Goal: Transaction & Acquisition: Purchase product/service

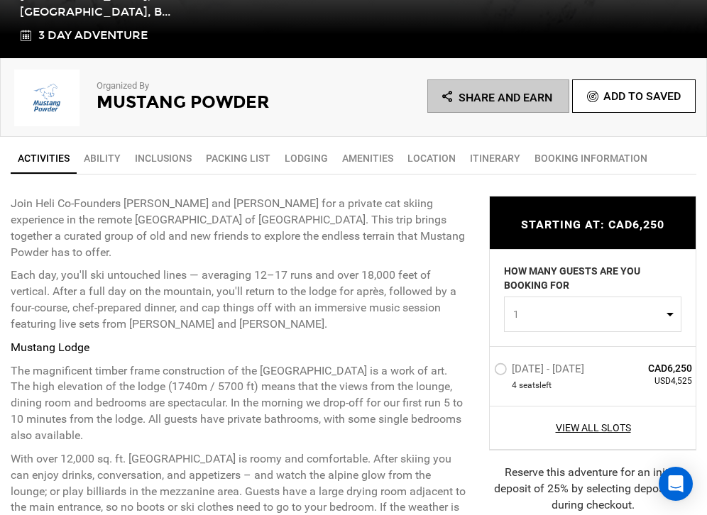
scroll to position [422, 0]
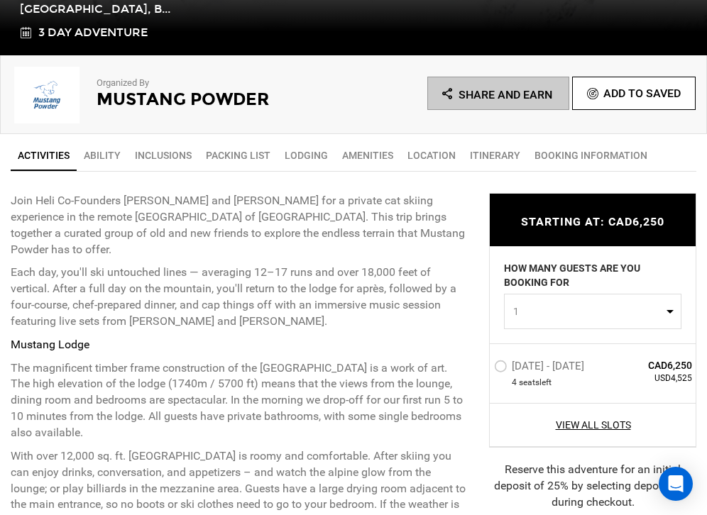
click at [605, 316] on span "1" at bounding box center [588, 311] width 150 height 14
click at [582, 366] on link "2" at bounding box center [593, 372] width 176 height 26
select select "2"
click at [505, 370] on label "Jan 9 - Jan 11, 2026" at bounding box center [541, 368] width 94 height 17
click at [484, 370] on input "Jan 9 - Jan 11, 2026" at bounding box center [484, 372] width 0 height 31
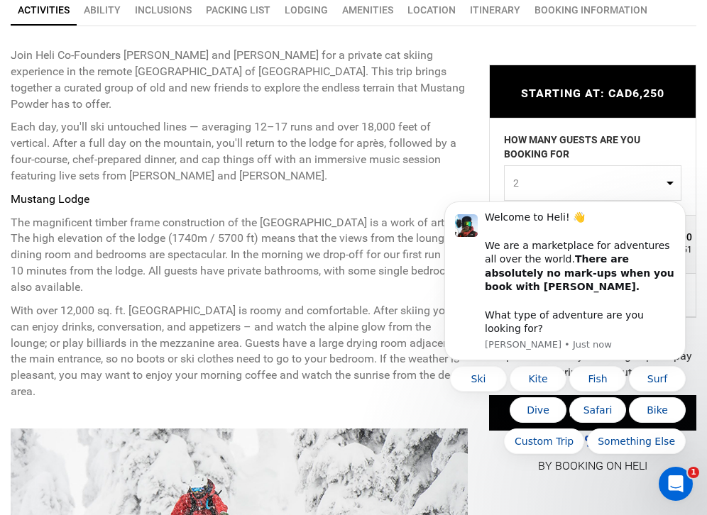
scroll to position [0, 0]
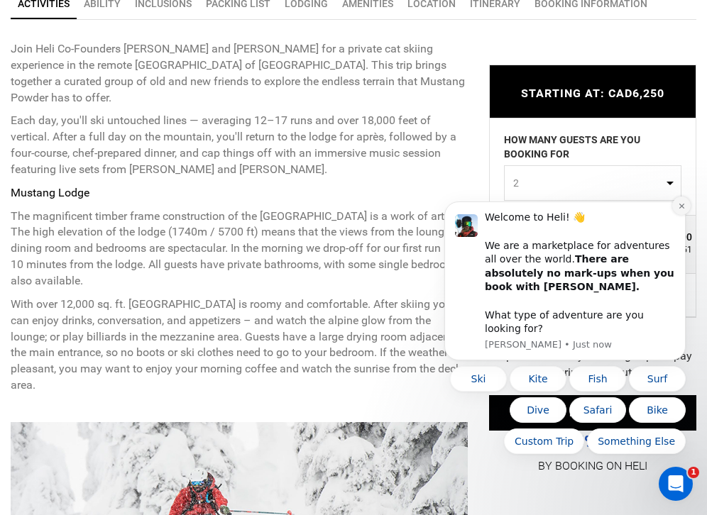
click at [680, 210] on icon "Dismiss notification" at bounding box center [682, 206] width 8 height 8
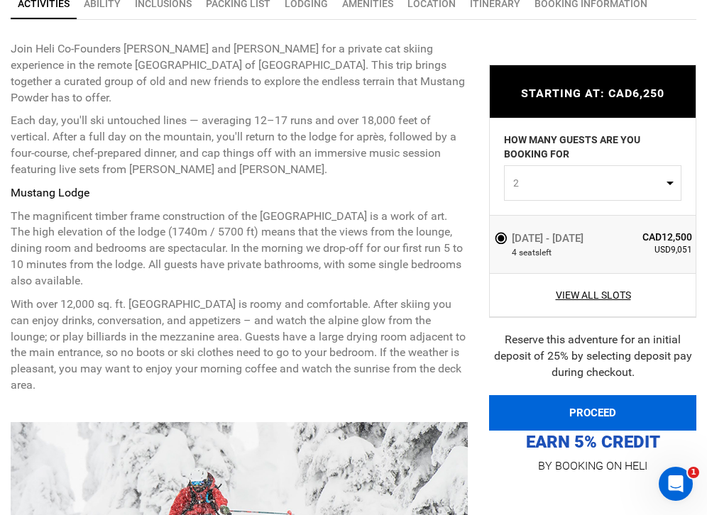
click at [593, 413] on button "PROCEED" at bounding box center [592, 412] width 207 height 35
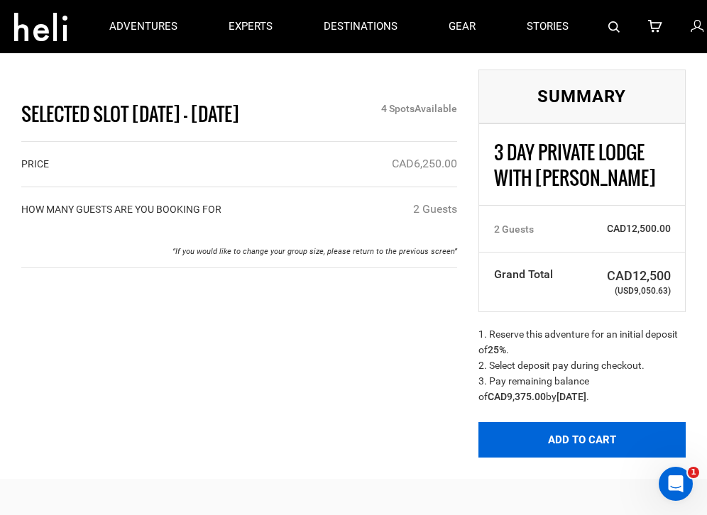
click at [587, 441] on button "Add to Cart" at bounding box center [581, 439] width 207 height 35
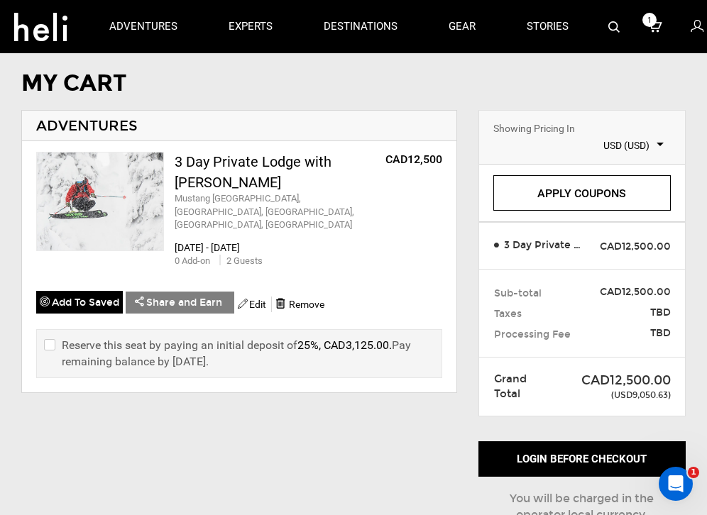
click at [634, 147] on span "USD (USD)" at bounding box center [623, 145] width 82 height 14
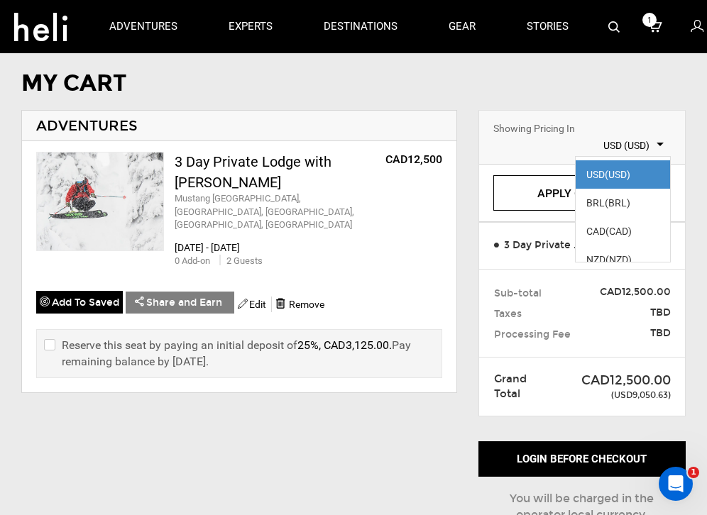
click at [612, 171] on span "(USD)" at bounding box center [618, 174] width 26 height 11
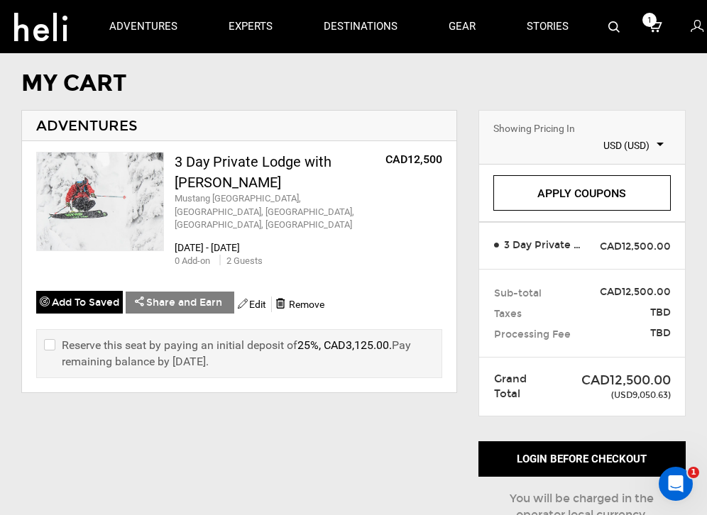
click at [584, 192] on link "Apply Coupons" at bounding box center [581, 192] width 177 height 35
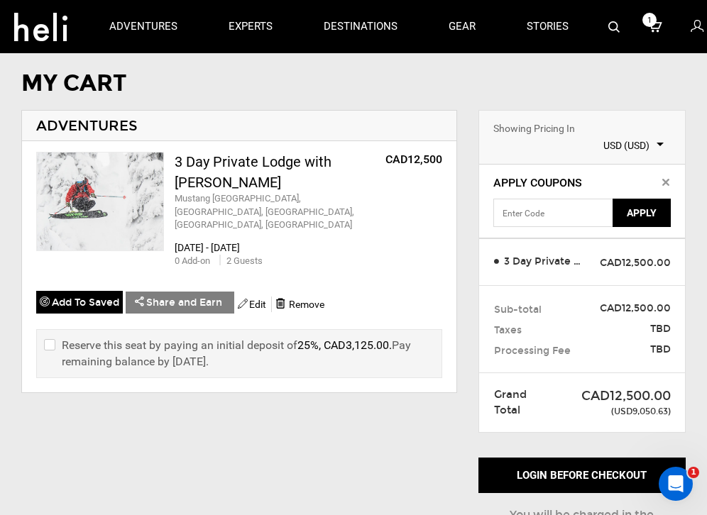
click at [51, 337] on input "checkbox" at bounding box center [48, 353] width 9 height 33
checkbox input "true"
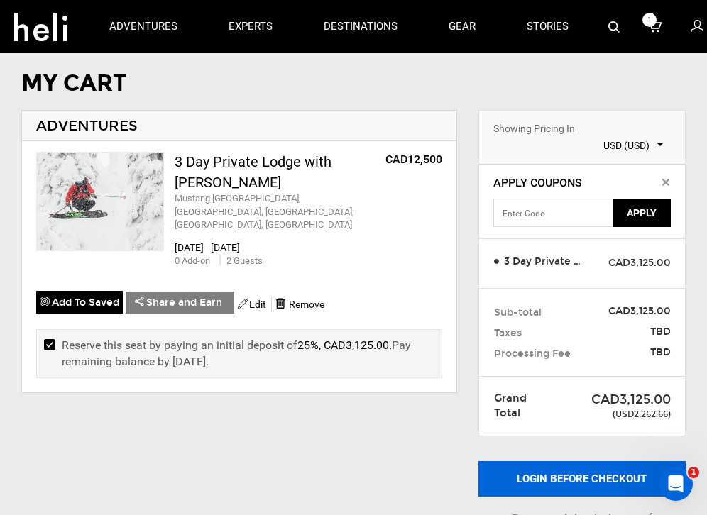
click at [570, 479] on button "Login before checkout" at bounding box center [581, 478] width 207 height 35
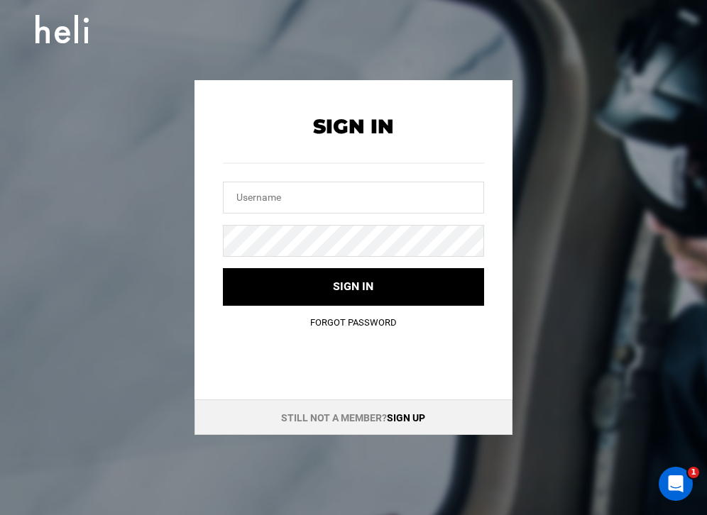
click at [404, 414] on link "Sign up" at bounding box center [406, 417] width 38 height 11
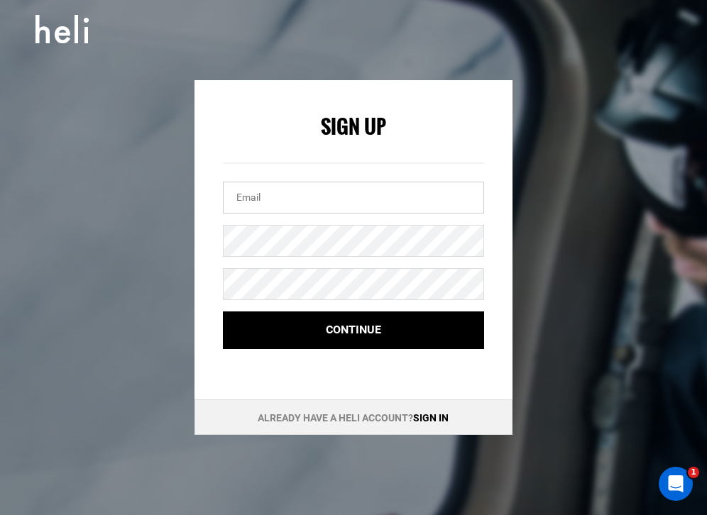
click at [302, 191] on input "email" at bounding box center [353, 198] width 261 height 32
type input "[PERSON_NAME][EMAIL_ADDRESS][DOMAIN_NAME]"
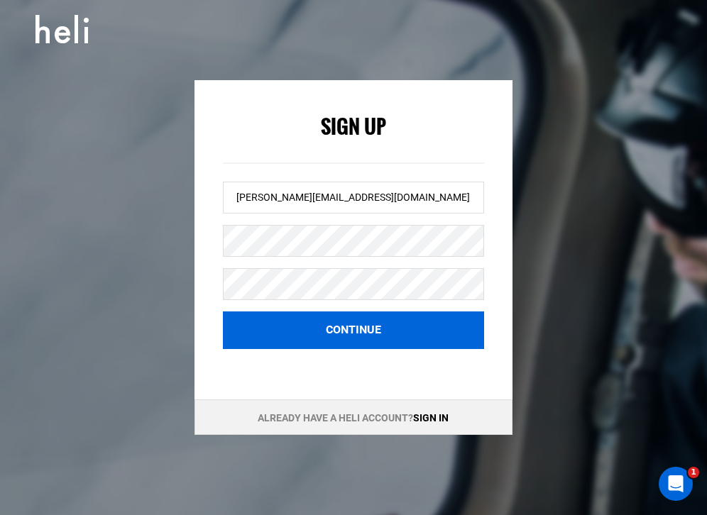
click at [380, 328] on button "Continue" at bounding box center [353, 331] width 261 height 38
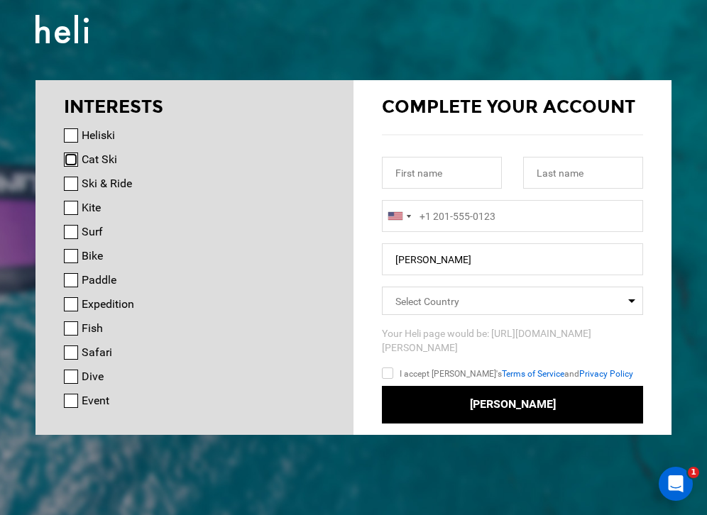
click at [67, 158] on input "Cat Ski" at bounding box center [71, 160] width 14 height 14
checkbox input "true"
click at [68, 350] on input "Safari" at bounding box center [71, 353] width 14 height 14
checkbox input "false"
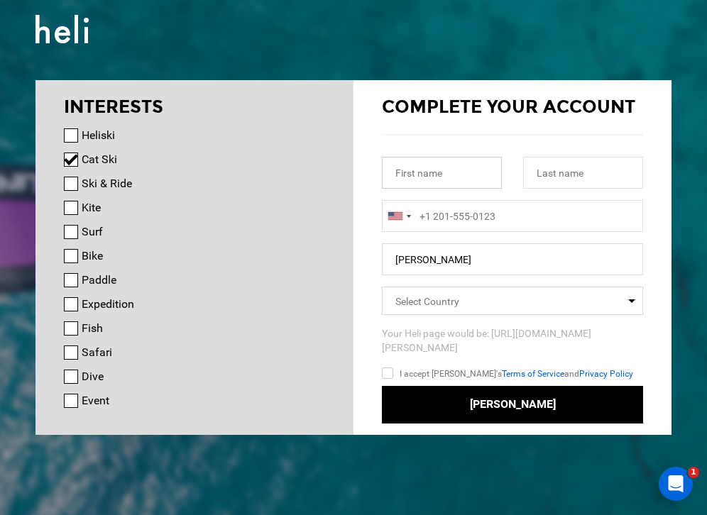
click at [448, 178] on input "text" at bounding box center [442, 173] width 120 height 32
type input "[PERSON_NAME]"
type input "19709017613"
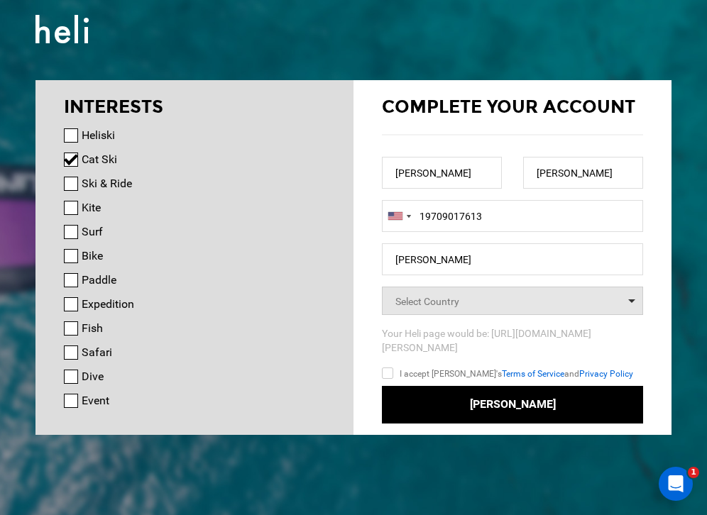
click at [490, 302] on span "Select Country" at bounding box center [512, 301] width 261 height 28
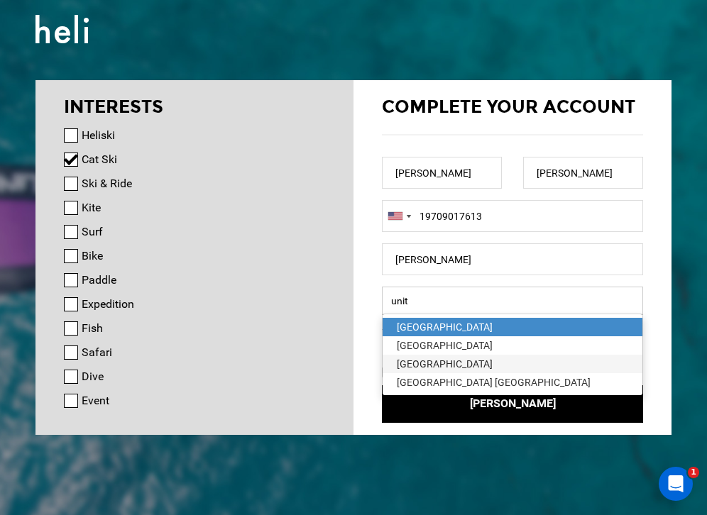
type input "unit"
click at [431, 365] on div "[GEOGRAPHIC_DATA]" at bounding box center [512, 364] width 231 height 14
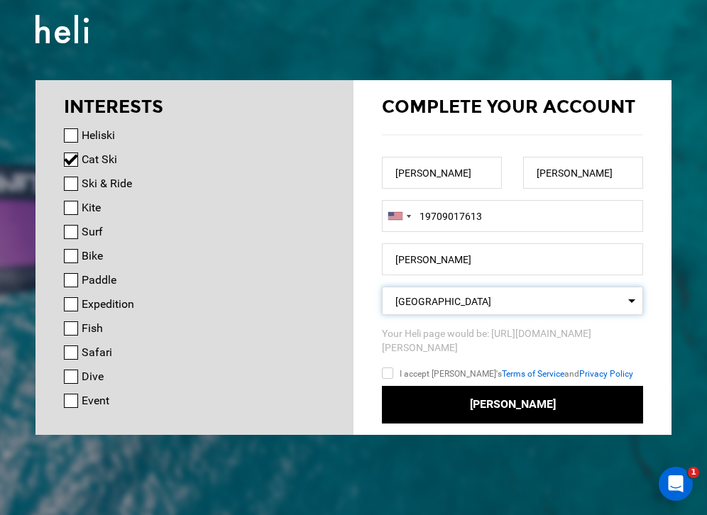
click at [383, 365] on input "I accept Heli's Terms of Service and Privacy Policy" at bounding box center [408, 375] width 53 height 21
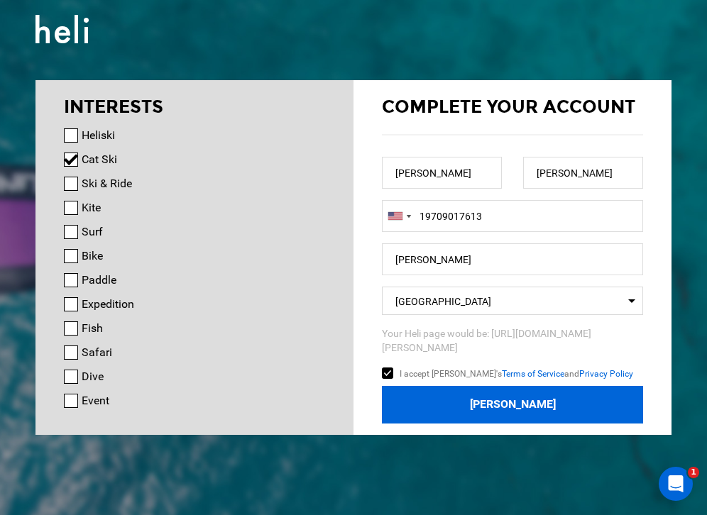
click at [489, 395] on button "Join Heli" at bounding box center [512, 405] width 261 height 38
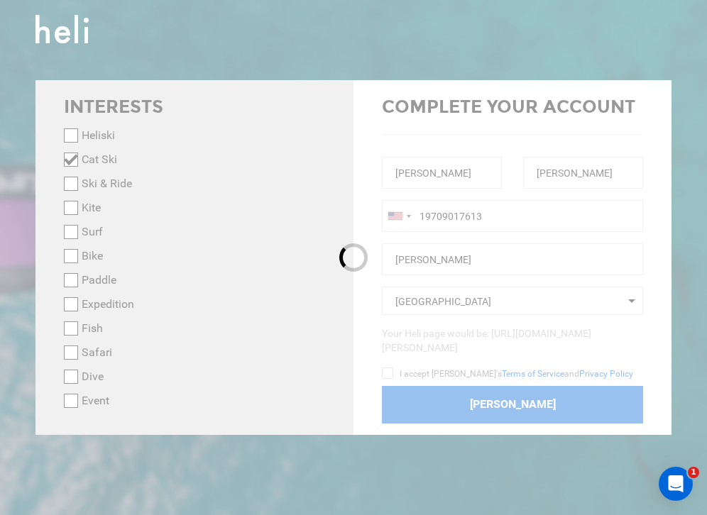
checkbox input "false"
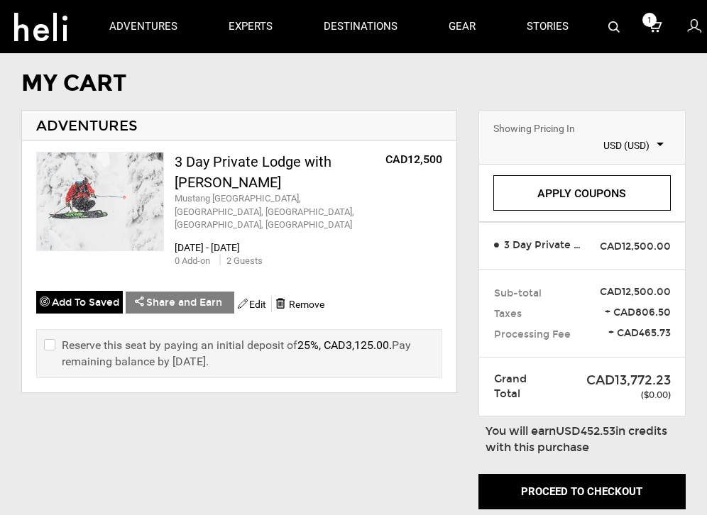
click at [617, 143] on span "USD (USD)" at bounding box center [623, 145] width 82 height 14
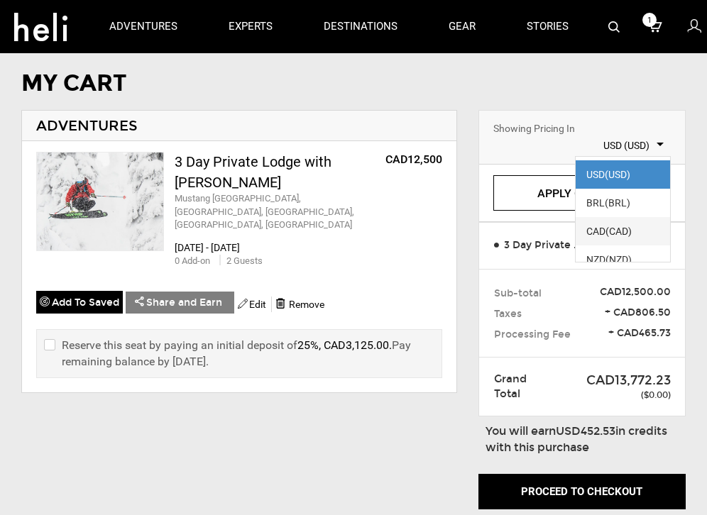
click at [611, 220] on span "CAD (CAD)" at bounding box center [622, 231] width 94 height 28
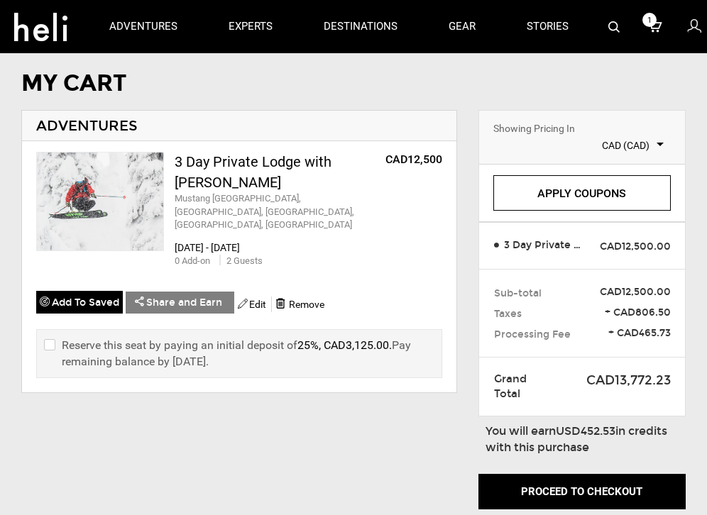
click at [625, 148] on span "CAD (CAD)" at bounding box center [623, 145] width 82 height 14
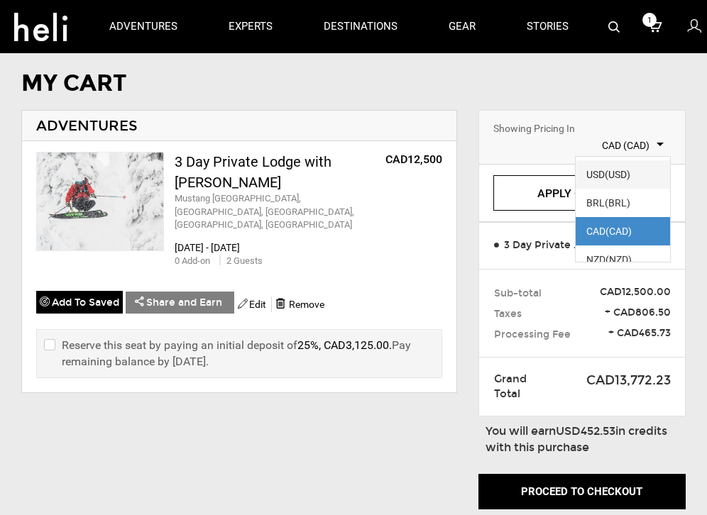
click at [620, 170] on span "(USD)" at bounding box center [618, 174] width 26 height 11
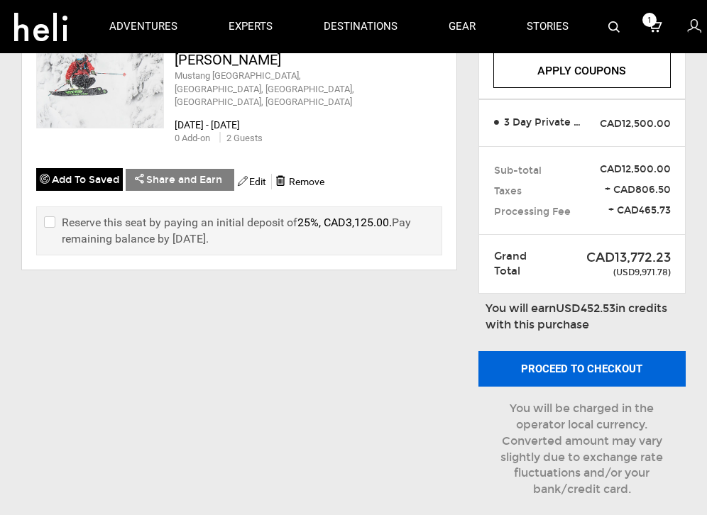
scroll to position [121, 0]
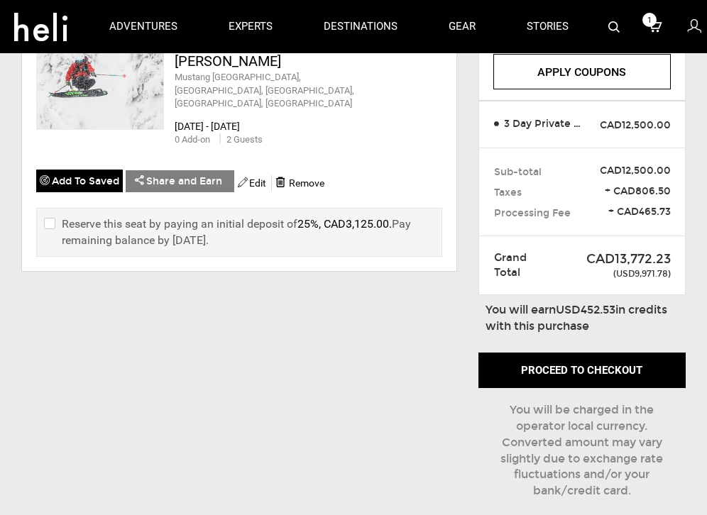
click at [50, 216] on input "checkbox" at bounding box center [48, 232] width 9 height 33
checkbox input "true"
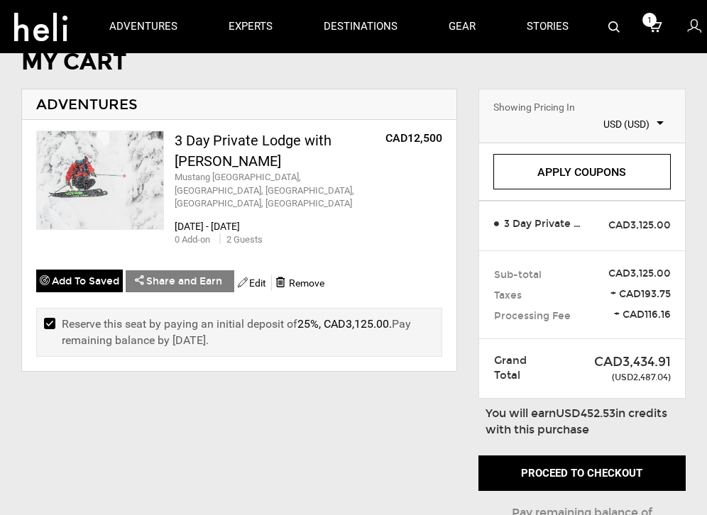
scroll to position [21, 0]
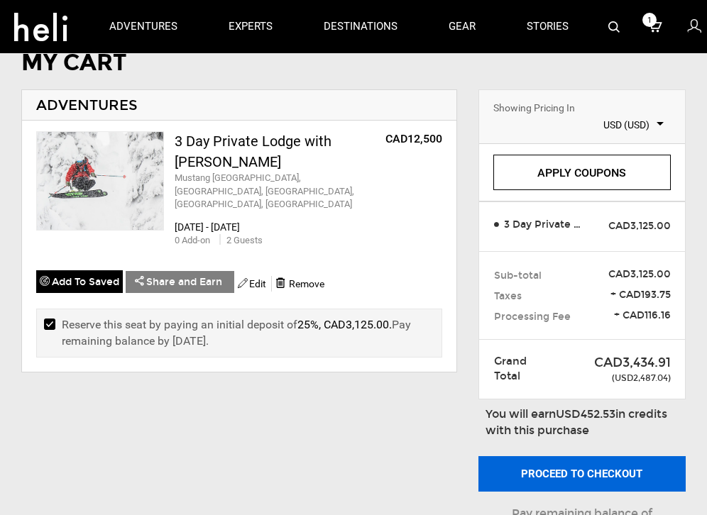
click at [583, 478] on button "Proceed to checkout" at bounding box center [581, 473] width 207 height 35
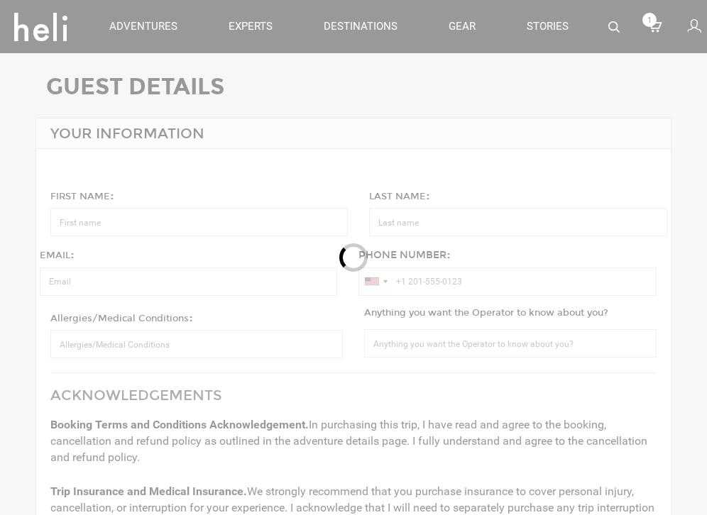
type input "[PERSON_NAME]"
type input "[PERSON_NAME][EMAIL_ADDRESS][DOMAIN_NAME]"
type input "[PHONE_NUMBER]"
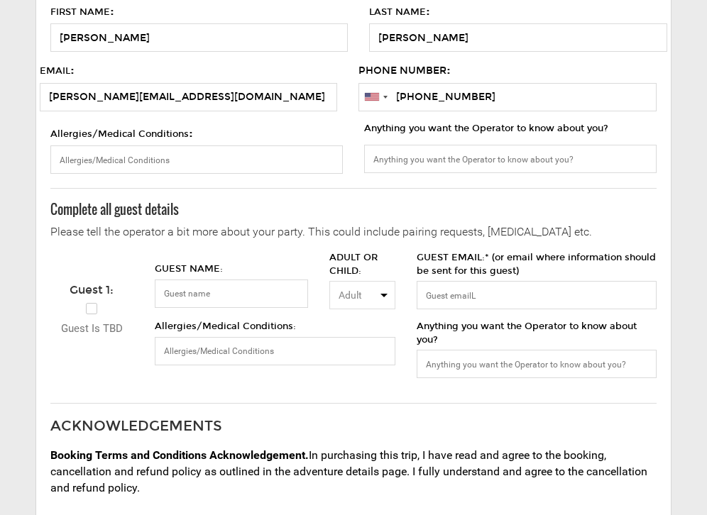
scroll to position [191, 0]
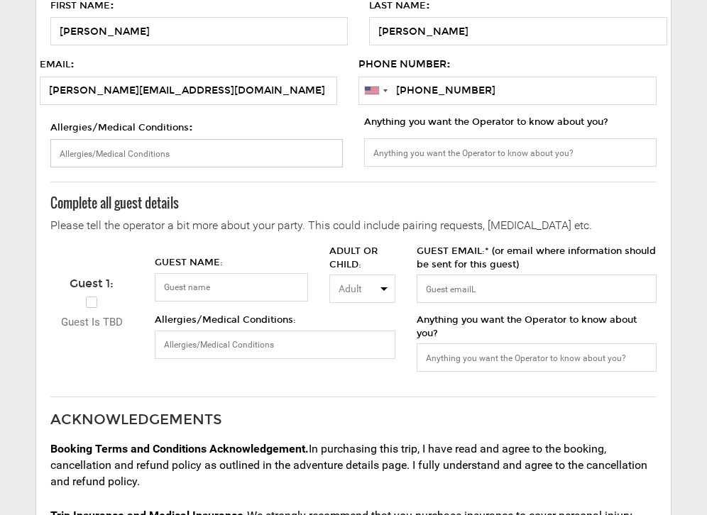
click at [202, 146] on input "Allergies/Medical Conditions :" at bounding box center [196, 153] width 292 height 28
type input "None"
click at [485, 147] on input "Anything you want the Operator to know about you?" at bounding box center [510, 152] width 292 height 28
type input "Intermediate Skier"
click at [440, 191] on div "YOUR INFORMATION FIRST NAME : [PERSON_NAME] LAST NAME : [PERSON_NAME] EMAIL : […" at bounding box center [353, 286] width 636 height 718
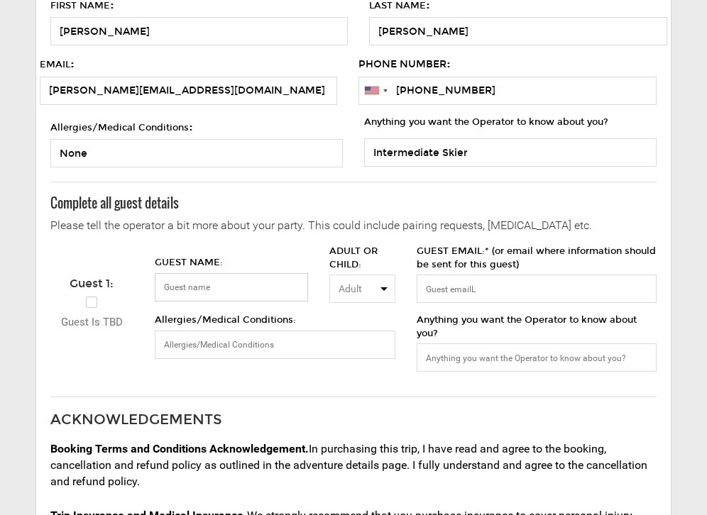
click at [211, 292] on input "GUEST NAME:" at bounding box center [231, 287] width 153 height 28
type input "[PERSON_NAME]"
click at [229, 285] on input "[PERSON_NAME]" at bounding box center [231, 287] width 153 height 28
type input "[PERSON_NAME]"
click at [451, 297] on input "GUEST EMAIL:* (or email where information should be sent for this guest)" at bounding box center [537, 289] width 240 height 28
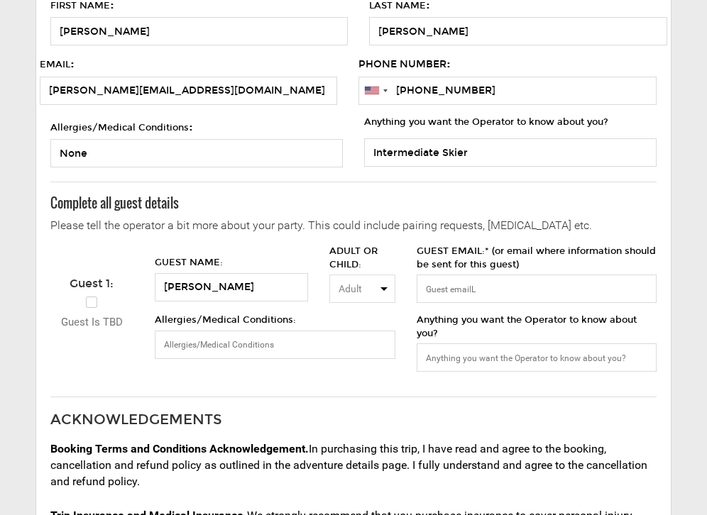
click at [373, 290] on span "Adult" at bounding box center [357, 289] width 38 height 14
click at [359, 309] on link "Adult" at bounding box center [362, 320] width 65 height 26
click at [92, 304] on label "Guest is TBD" at bounding box center [92, 311] width 62 height 38
click at [70, 304] on input "Guest is TBD" at bounding box center [65, 311] width 9 height 38
checkbox input "true"
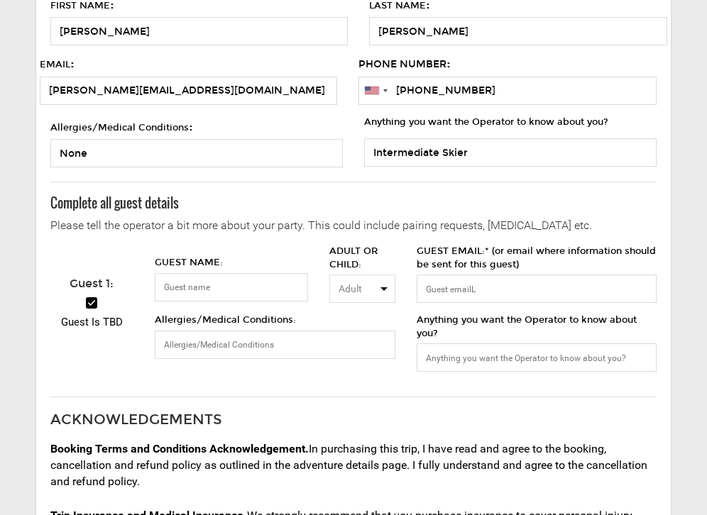
select select "? string: ?"
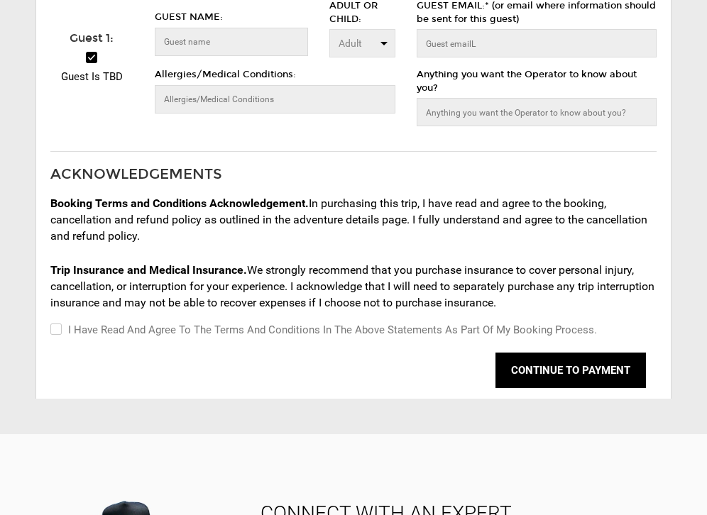
scroll to position [453, 0]
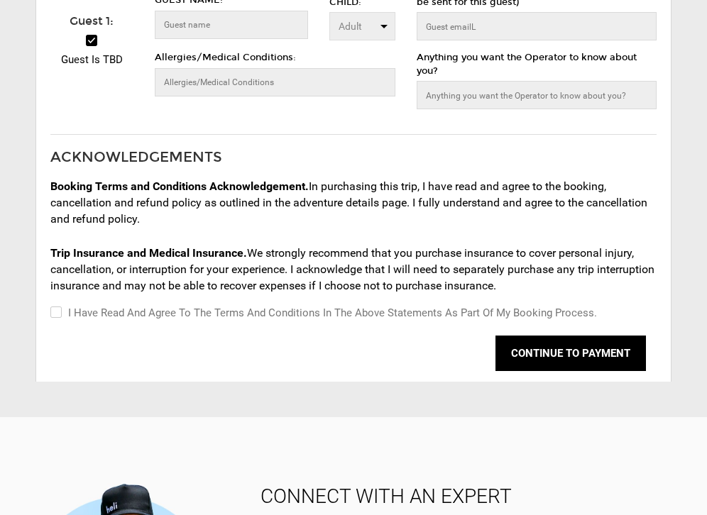
click at [57, 312] on input "I have read and agree to the terms and conditions in the above statements as pa…" at bounding box center [54, 312] width 9 height 17
checkbox input "true"
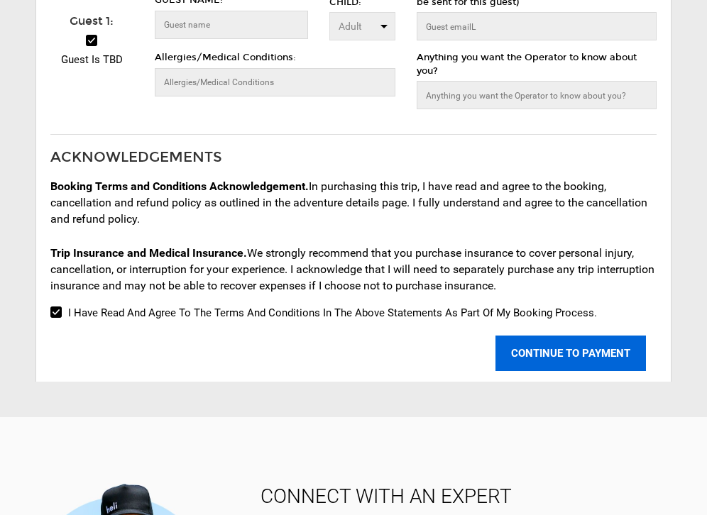
click at [574, 353] on button "CONTINUE TO PAYMENT" at bounding box center [570, 353] width 150 height 35
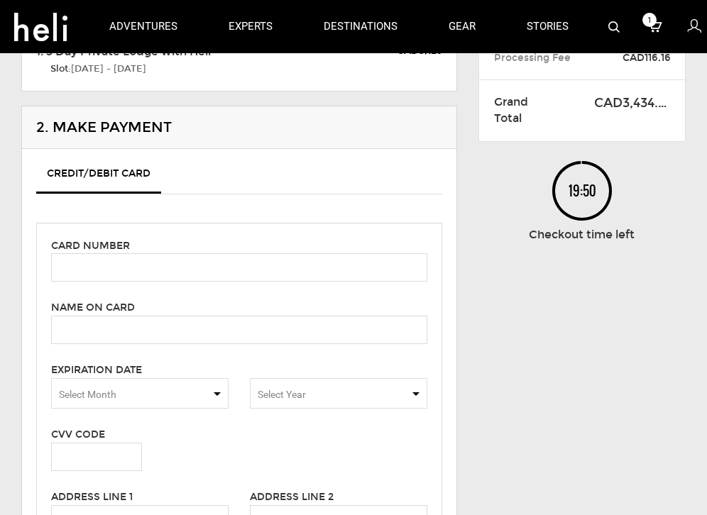
scroll to position [83, 0]
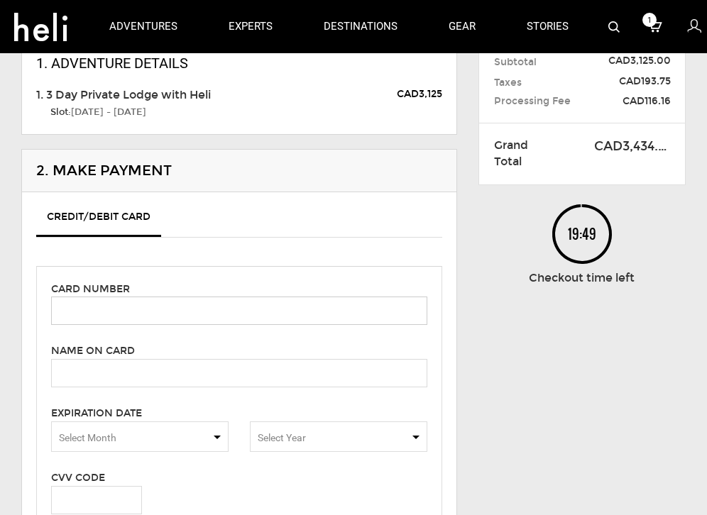
click at [221, 312] on input "text" at bounding box center [239, 311] width 376 height 28
type input "[CREDIT_CARD_NUMBER]"
type input "[PERSON_NAME]"
type input "262"
click at [161, 431] on span "Select Month" at bounding box center [139, 436] width 177 height 31
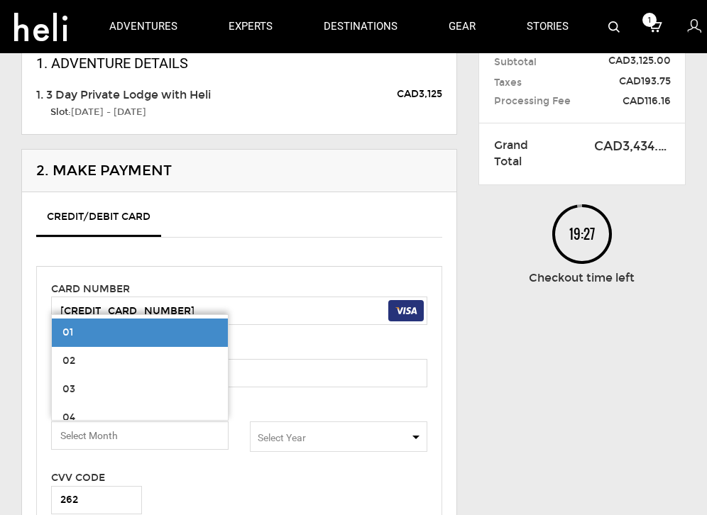
click at [244, 240] on div "Credit/Debit Card" at bounding box center [239, 234] width 406 height 63
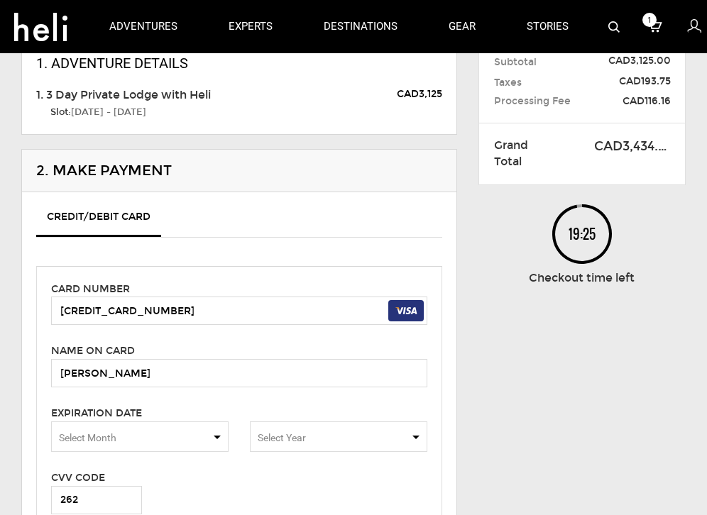
click at [110, 436] on span "Select Month" at bounding box center [87, 437] width 57 height 11
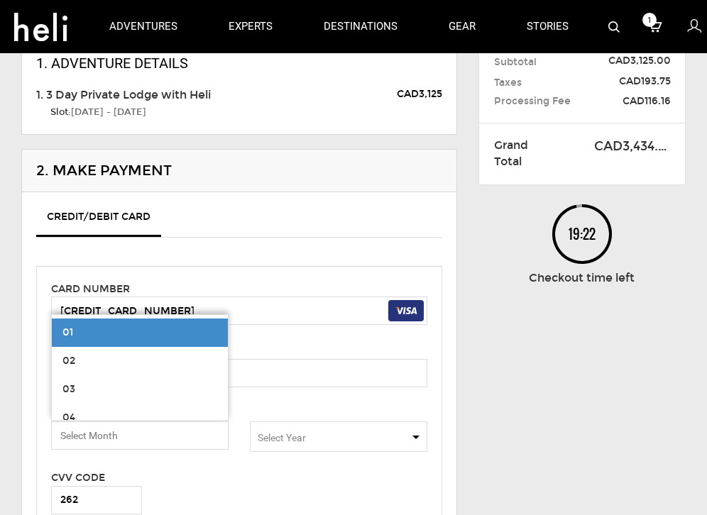
click at [225, 472] on div "CVV Code" at bounding box center [156, 478] width 211 height 16
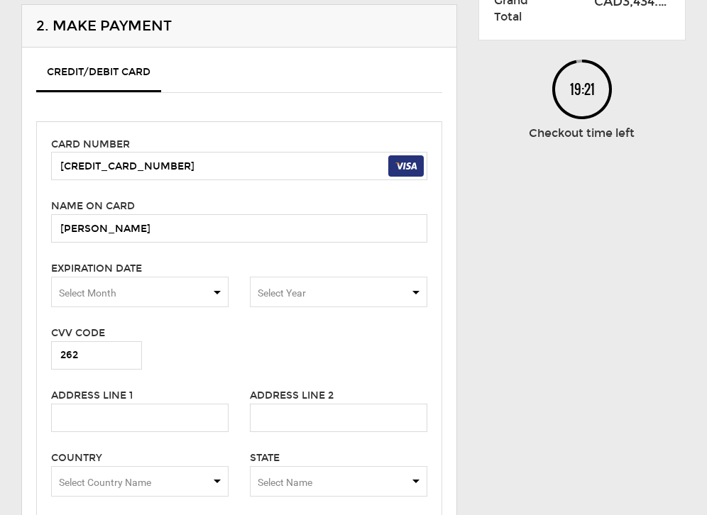
scroll to position [231, 0]
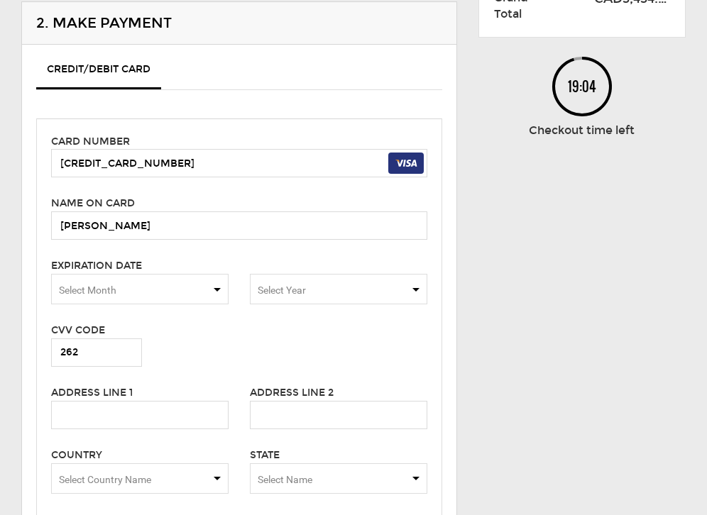
click at [224, 291] on span "Select Month" at bounding box center [139, 289] width 177 height 31
click at [233, 364] on div "CVV Code 262" at bounding box center [156, 344] width 232 height 45
click at [182, 422] on input "text" at bounding box center [139, 415] width 177 height 28
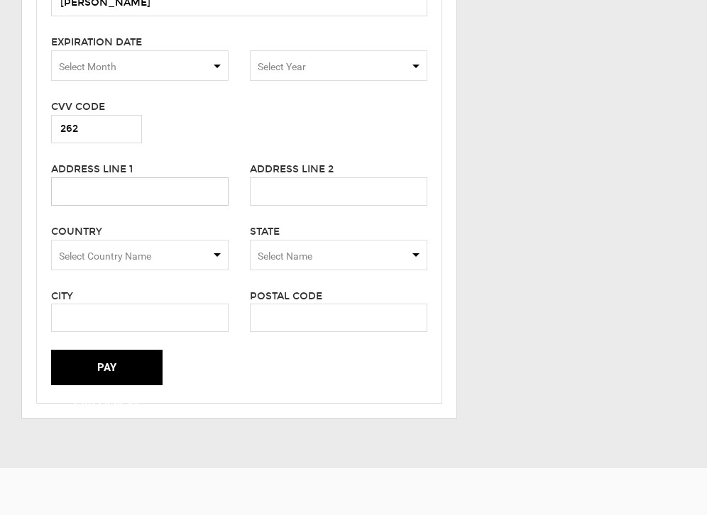
scroll to position [470, 0]
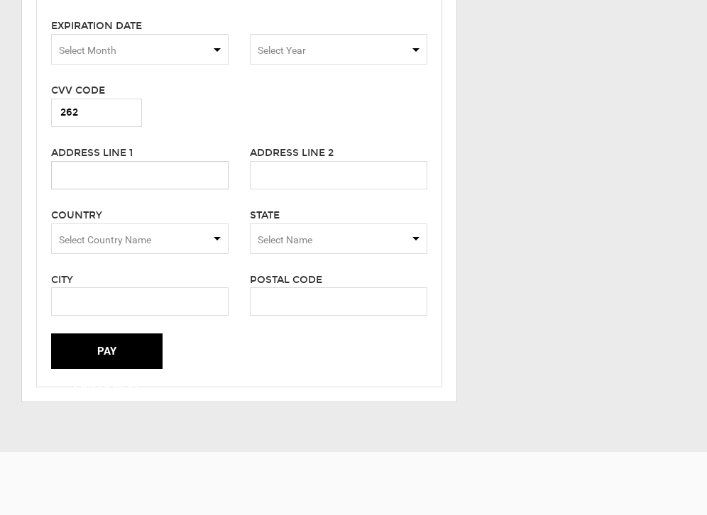
click at [127, 173] on input "text" at bounding box center [139, 175] width 177 height 28
click at [252, 147] on label "Address Line 2" at bounding box center [292, 153] width 84 height 14
click at [231, 116] on div "CVV Code 262" at bounding box center [156, 104] width 232 height 45
click at [153, 173] on input "text" at bounding box center [139, 175] width 177 height 28
type input "PO Box 7787"
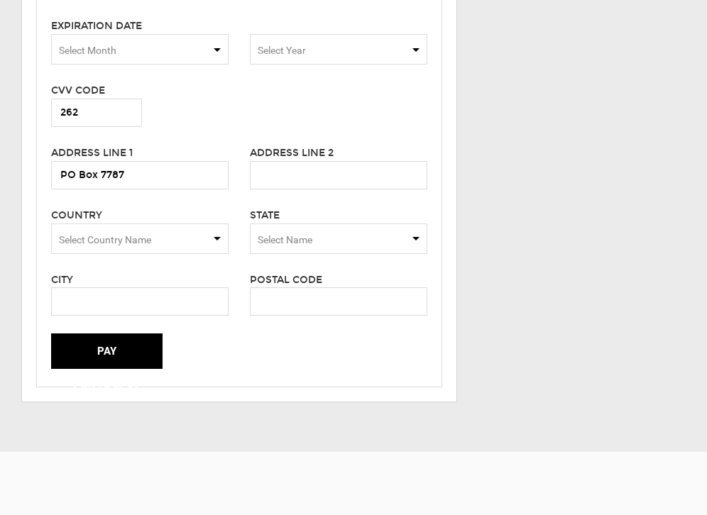
click at [97, 248] on span "Select Country Name" at bounding box center [139, 239] width 177 height 31
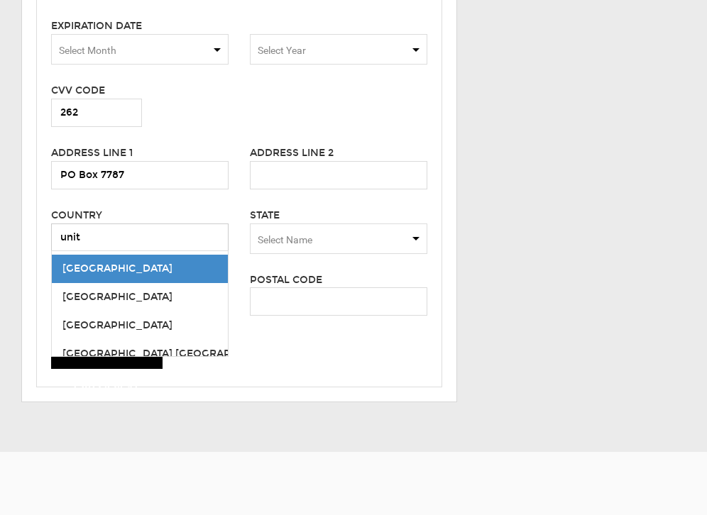
type input "[GEOGRAPHIC_DATA]"
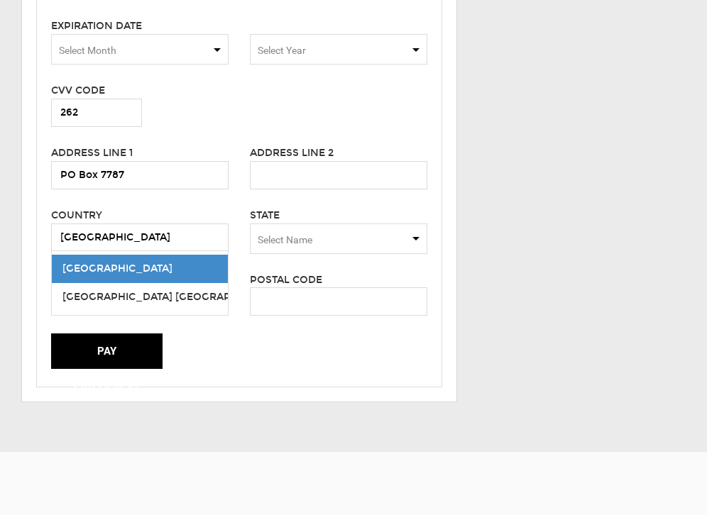
click at [123, 267] on span "[GEOGRAPHIC_DATA]" at bounding box center [117, 269] width 110 height 12
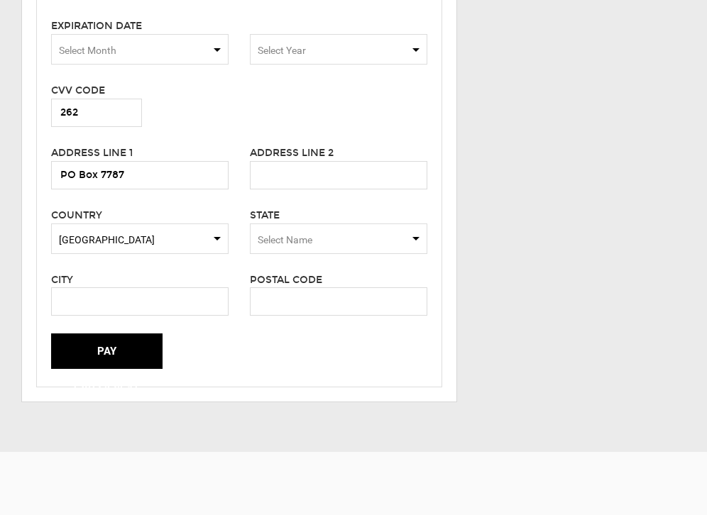
click at [301, 238] on span "Select Name" at bounding box center [285, 239] width 55 height 11
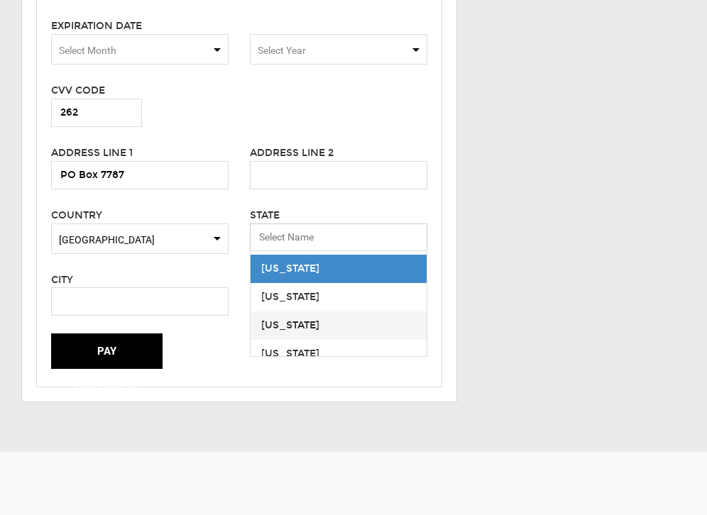
scroll to position [65, 0]
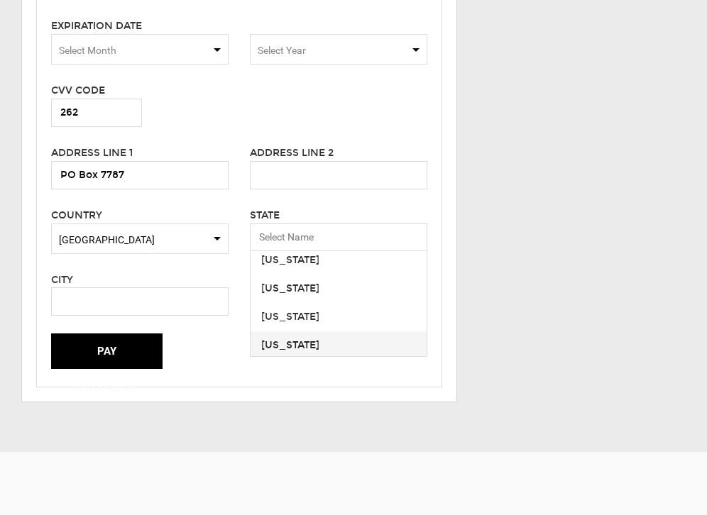
click at [292, 346] on div "[US_STATE]" at bounding box center [338, 345] width 155 height 14
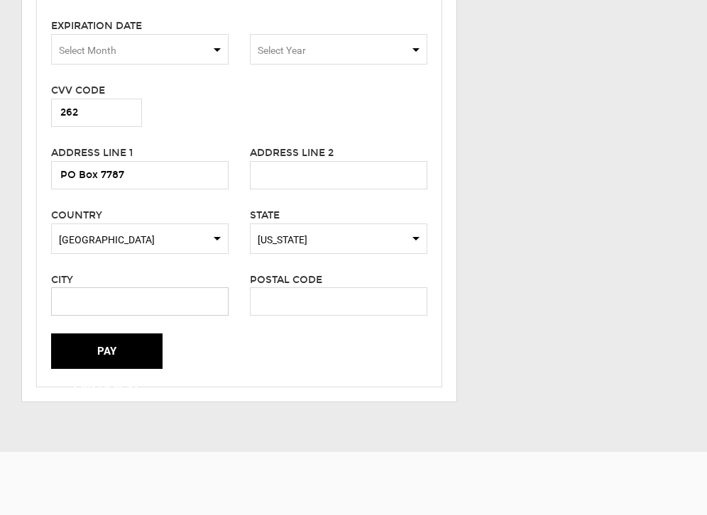
click at [167, 298] on input "text" at bounding box center [139, 301] width 177 height 28
type input "Aspen"
click at [336, 295] on input "text" at bounding box center [338, 301] width 177 height 28
type input "81612"
click at [357, 353] on div "Pay CAD3,434.91" at bounding box center [238, 351] width 397 height 35
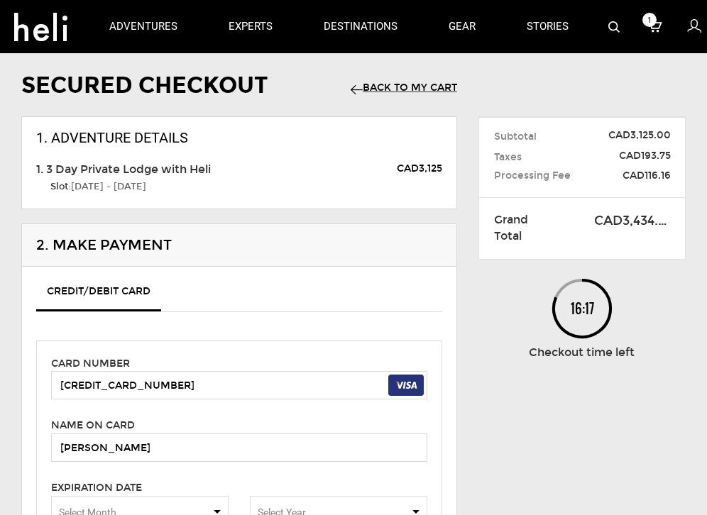
scroll to position [0, 0]
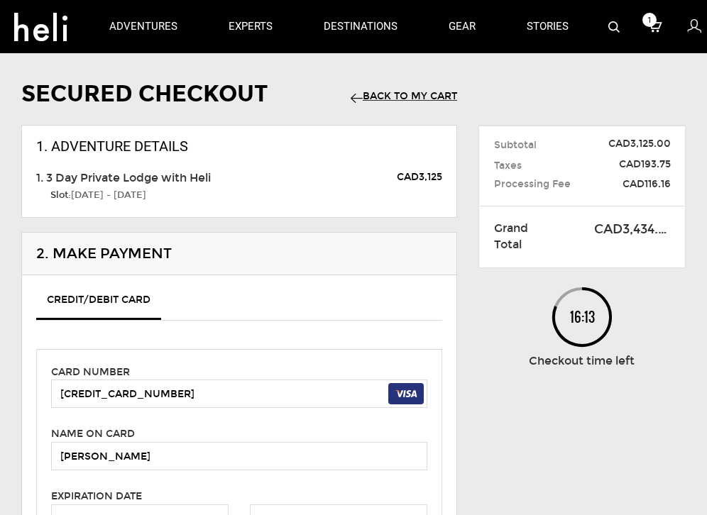
click at [414, 97] on link "Back to my Cart" at bounding box center [404, 96] width 106 height 12
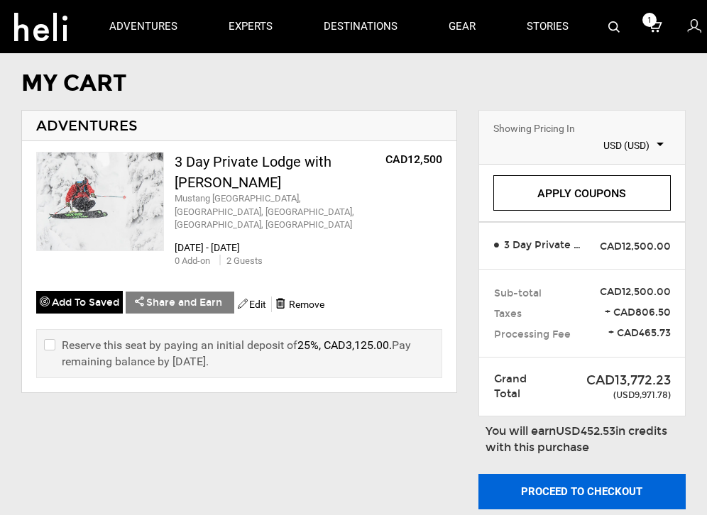
click at [615, 493] on button "Proceed to checkout" at bounding box center [581, 491] width 207 height 35
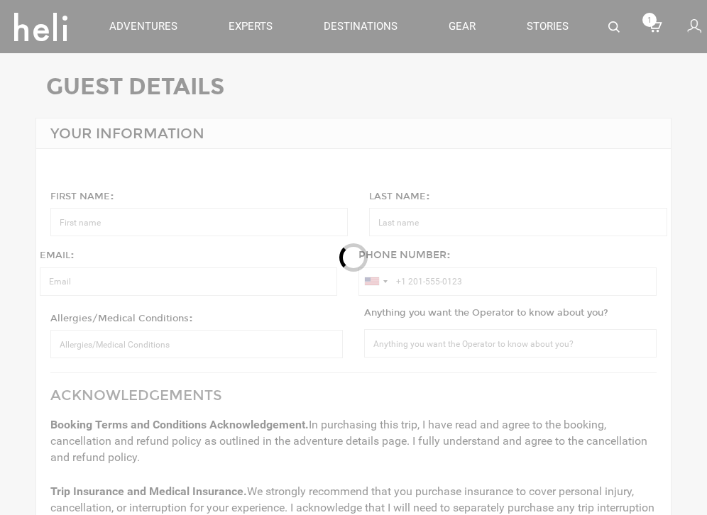
type input "[PERSON_NAME]"
type input "[PERSON_NAME][EMAIL_ADDRESS][DOMAIN_NAME]"
type input "[PHONE_NUMBER]"
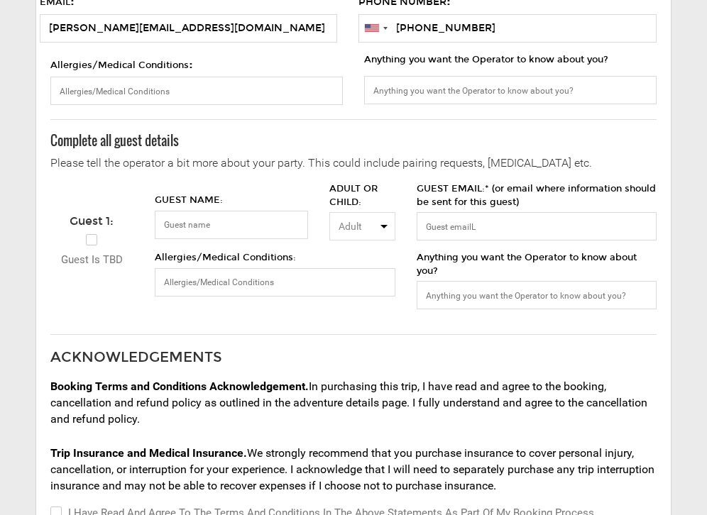
scroll to position [257, 0]
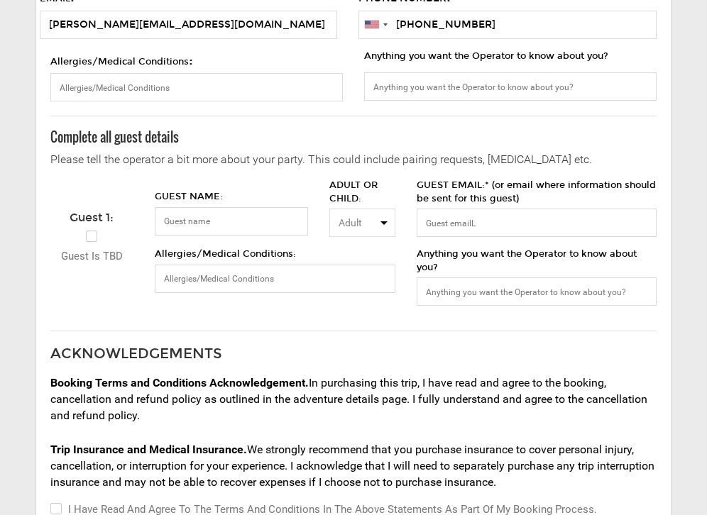
click at [91, 238] on label "Guest is TBD" at bounding box center [92, 245] width 62 height 38
click at [70, 238] on input "Guest is TBD" at bounding box center [65, 245] width 9 height 38
checkbox input "true"
select select "? string: ?"
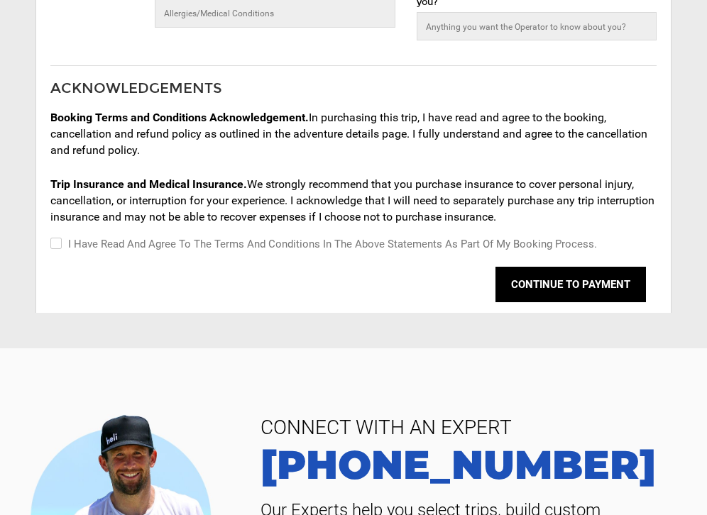
scroll to position [523, 0]
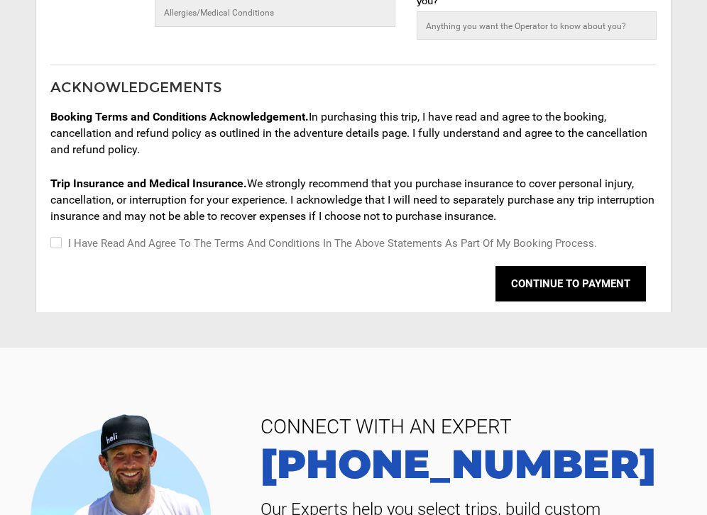
click at [59, 243] on input "I have read and agree to the terms and conditions in the above statements as pa…" at bounding box center [54, 243] width 9 height 17
checkbox input "true"
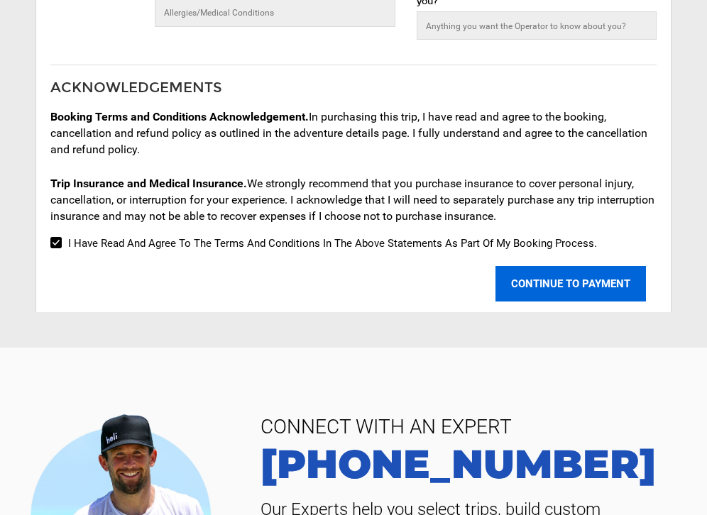
click at [566, 284] on button "CONTINUE TO PAYMENT" at bounding box center [570, 283] width 150 height 35
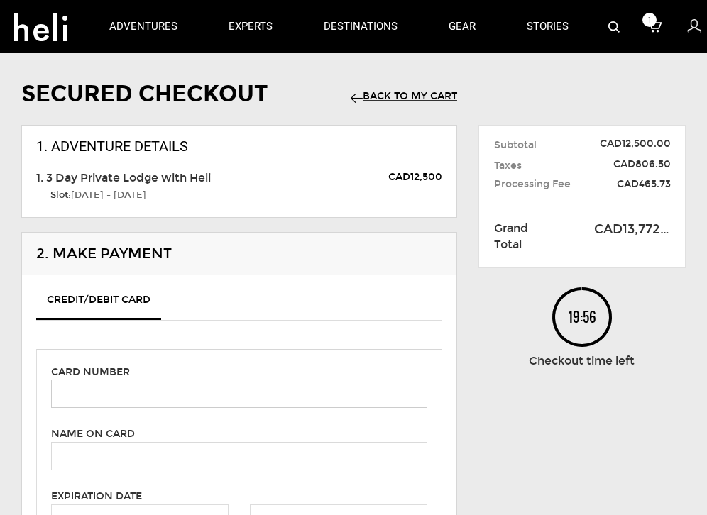
click at [361, 397] on input "text" at bounding box center [239, 394] width 376 height 28
type input "[CREDIT_CARD_NUMBER]"
type input "[PERSON_NAME]"
type input "262"
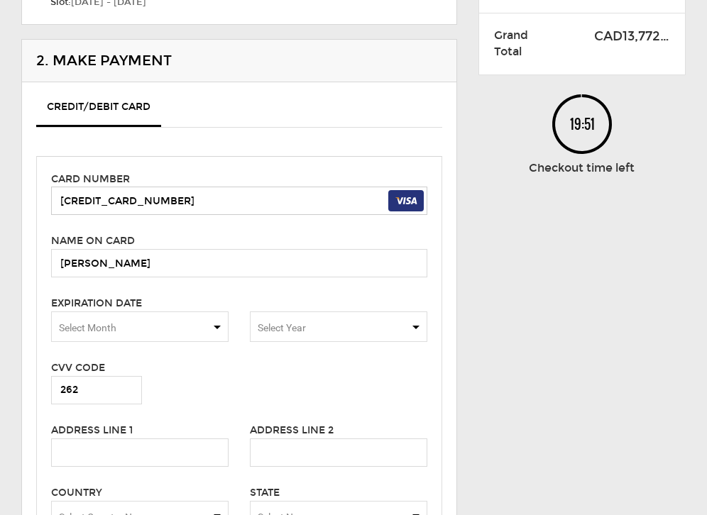
scroll to position [194, 0]
click at [141, 445] on input "text" at bounding box center [139, 452] width 177 height 28
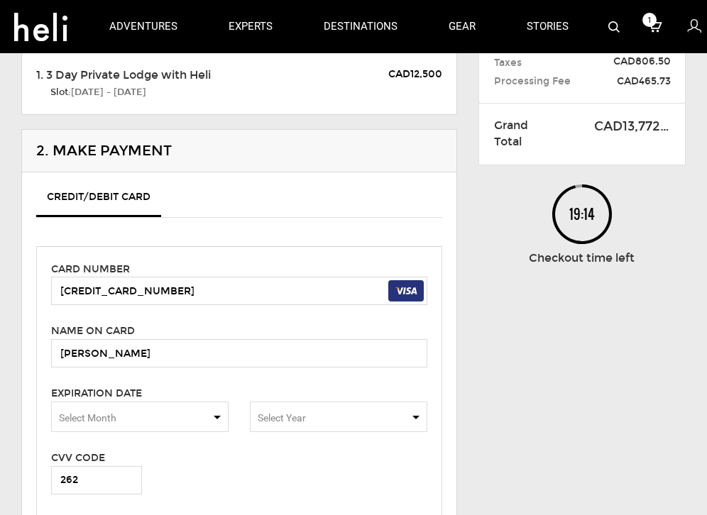
scroll to position [102, 0]
click at [126, 424] on span "Select Month" at bounding box center [139, 417] width 177 height 31
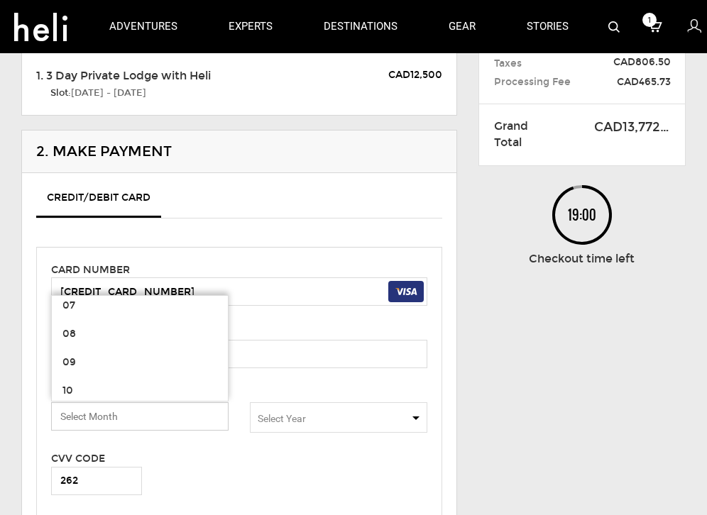
scroll to position [181, 0]
click at [88, 334] on span "08" at bounding box center [140, 331] width 176 height 28
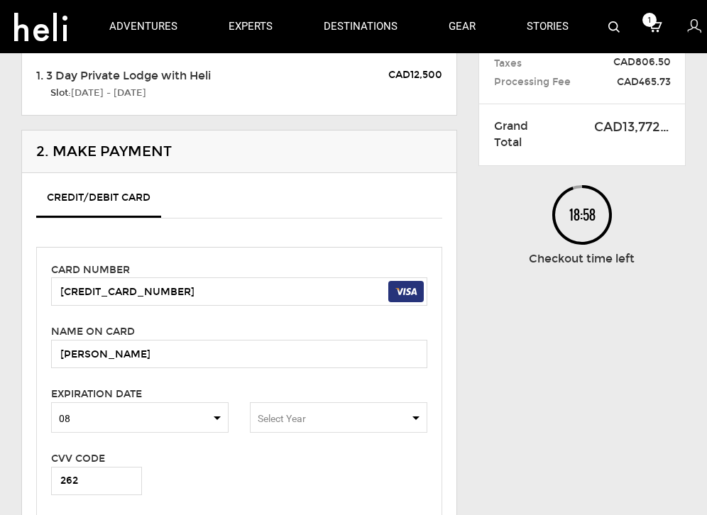
click at [299, 416] on span "Select Year" at bounding box center [282, 418] width 48 height 11
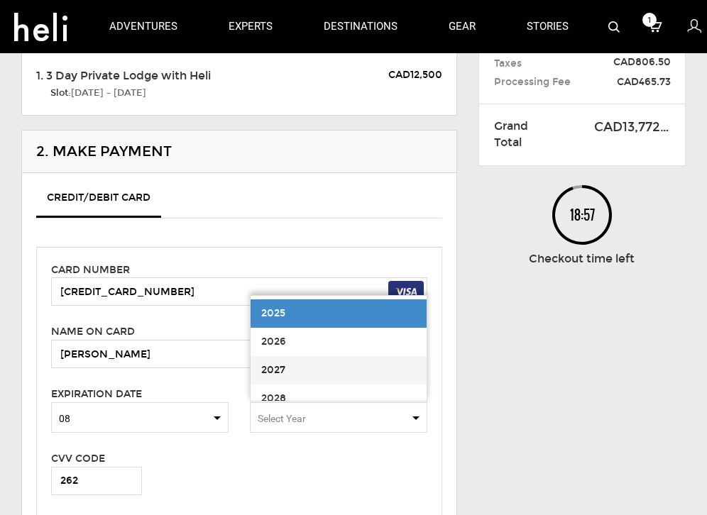
click at [282, 368] on span "2027" at bounding box center [273, 370] width 24 height 12
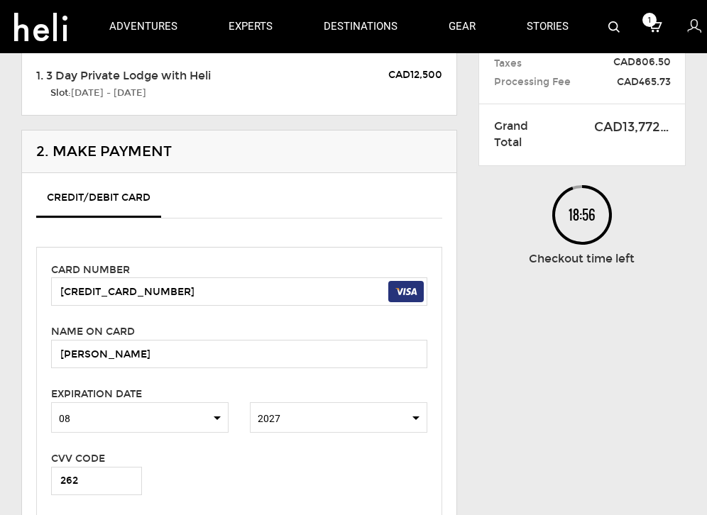
click at [228, 448] on div "Card number [CREDIT_CARD_NUMBER] Name on card [PERSON_NAME] Please enter cardho…" at bounding box center [239, 501] width 406 height 509
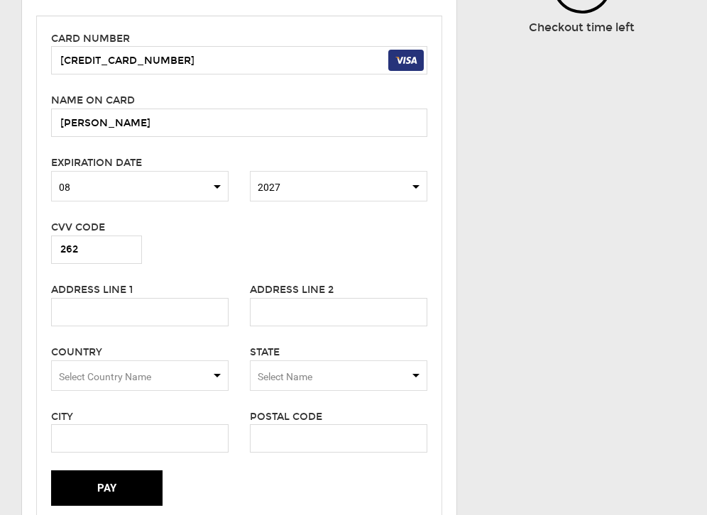
scroll to position [339, 0]
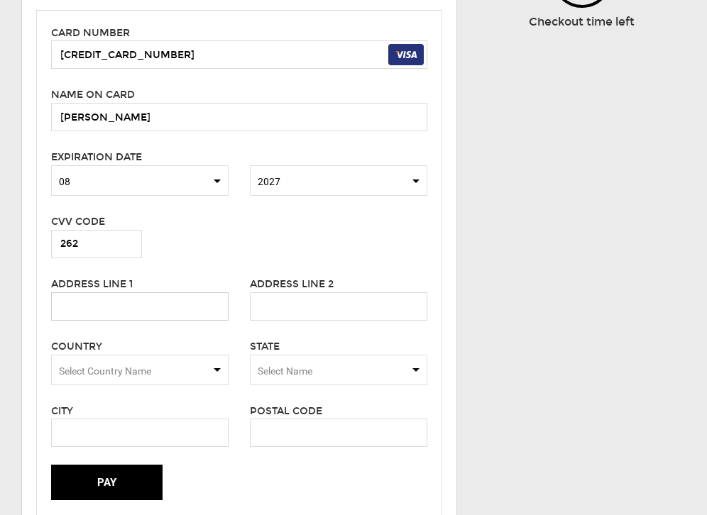
click at [152, 304] on input "text" at bounding box center [139, 306] width 177 height 28
type input "PO Box 7787"
click at [158, 368] on span "Select Country Name" at bounding box center [139, 370] width 177 height 31
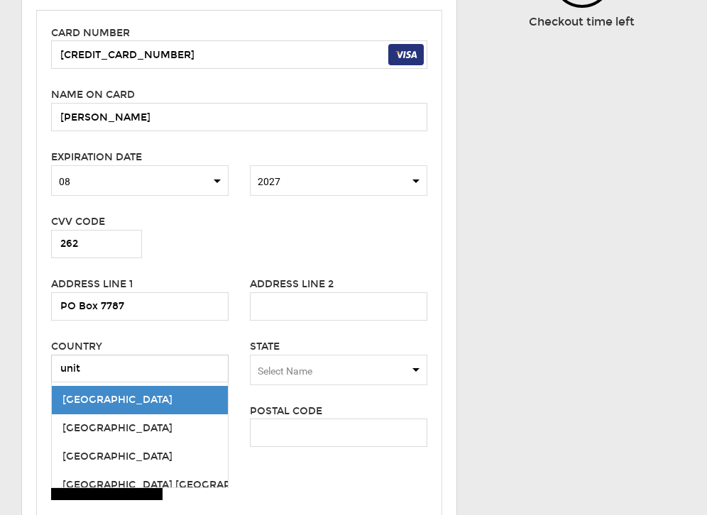
type input "[GEOGRAPHIC_DATA]"
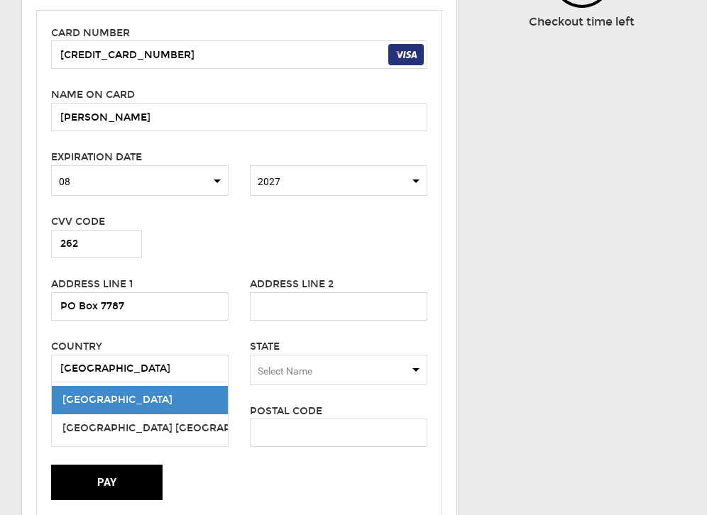
click at [123, 399] on span "[GEOGRAPHIC_DATA]" at bounding box center [117, 400] width 110 height 12
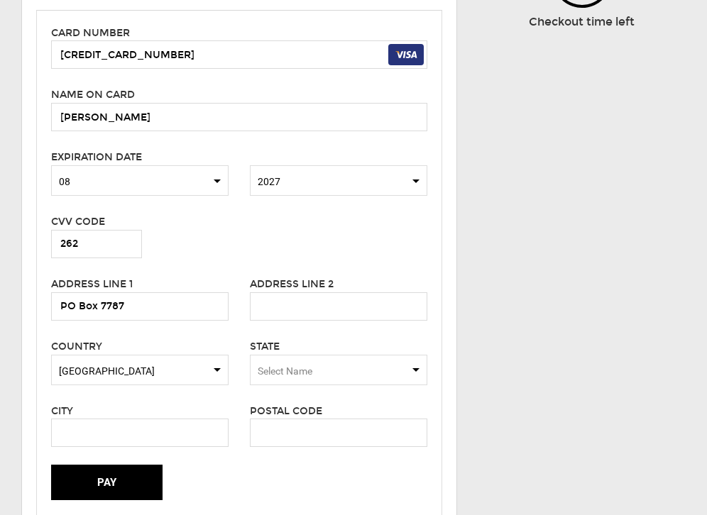
click at [379, 377] on span "Select Name" at bounding box center [338, 370] width 177 height 31
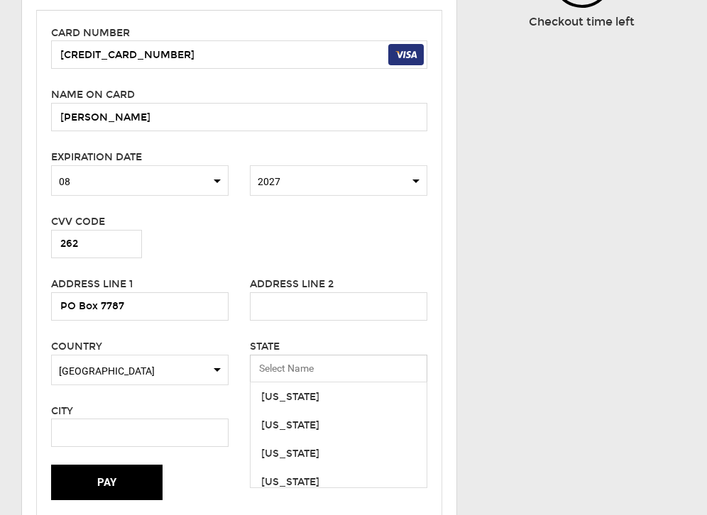
scroll to position [147, 0]
click at [296, 393] on div "[US_STATE]" at bounding box center [338, 395] width 155 height 14
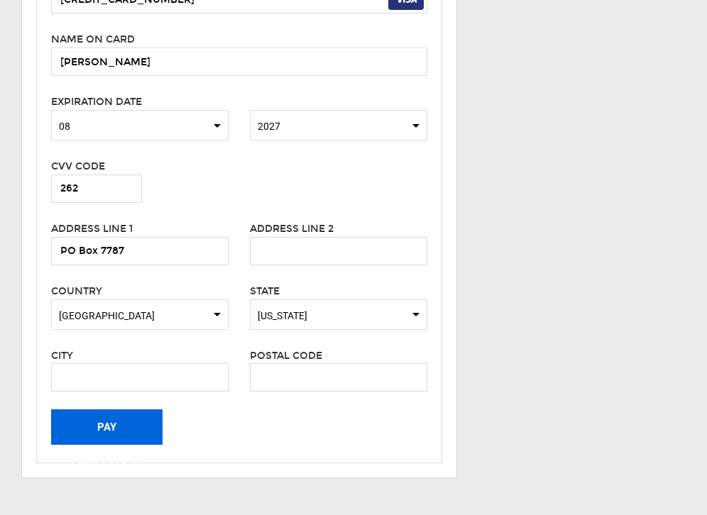
scroll to position [402, 0]
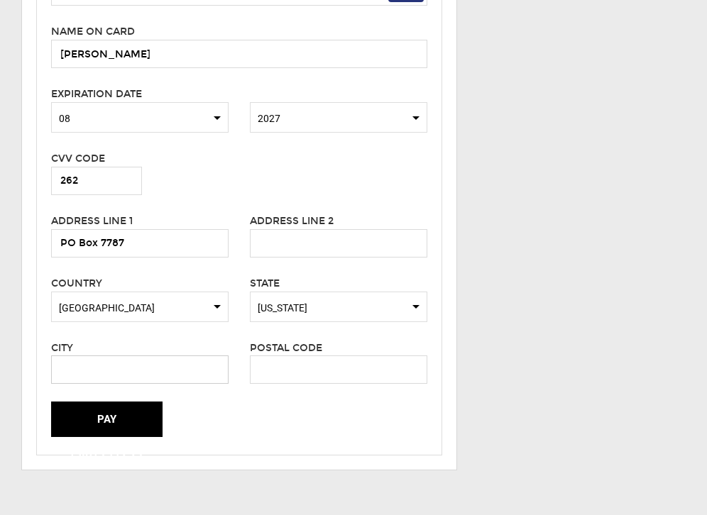
click at [136, 364] on input "text" at bounding box center [139, 370] width 177 height 28
type input "Aspen"
click at [289, 375] on input "text" at bounding box center [338, 370] width 177 height 28
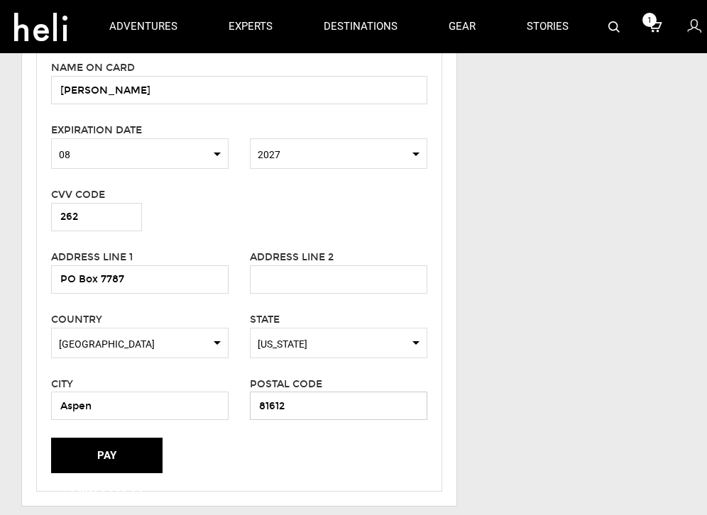
scroll to position [367, 0]
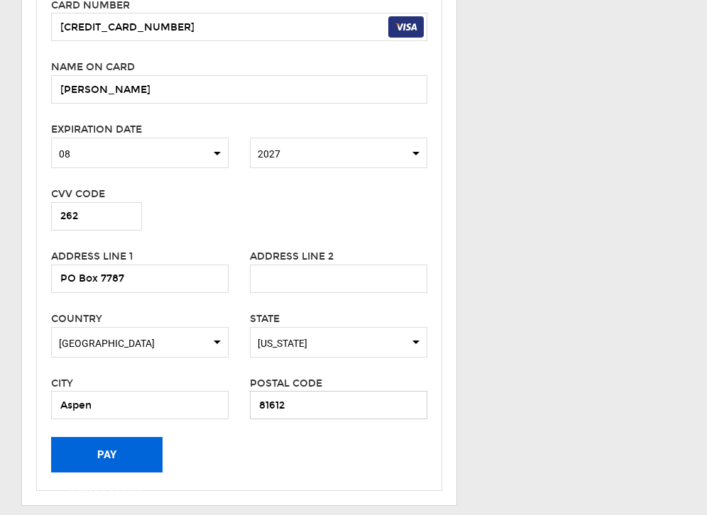
type input "81612"
click at [109, 453] on button "Pay CAD13,772.23" at bounding box center [106, 454] width 111 height 35
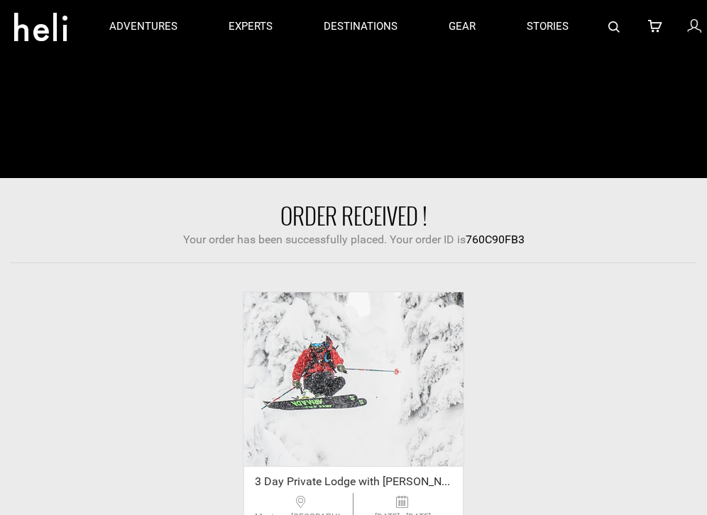
scroll to position [97, 0]
